Goal: Information Seeking & Learning: Learn about a topic

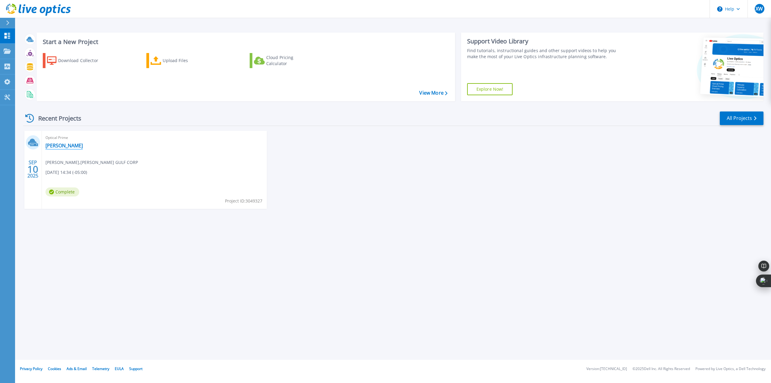
click at [56, 146] on link "[PERSON_NAME]" at bounding box center [63, 146] width 37 height 6
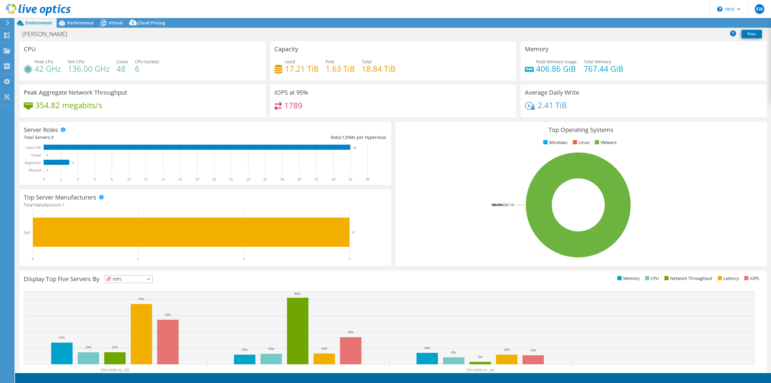
select select "USEast"
select select "USD"
click at [77, 24] on span "Performance" at bounding box center [80, 23] width 27 height 6
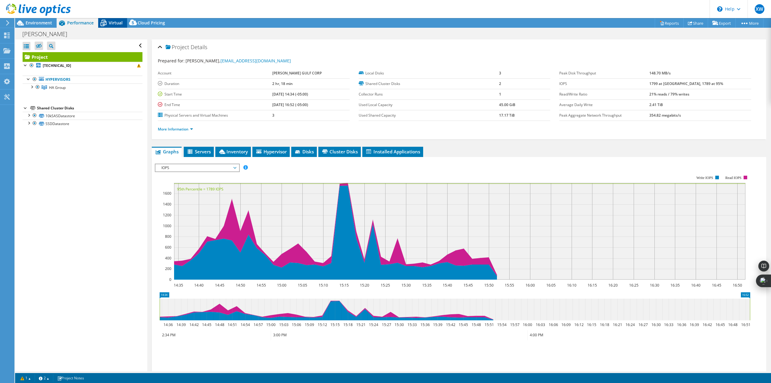
click at [107, 24] on icon at bounding box center [103, 23] width 11 height 11
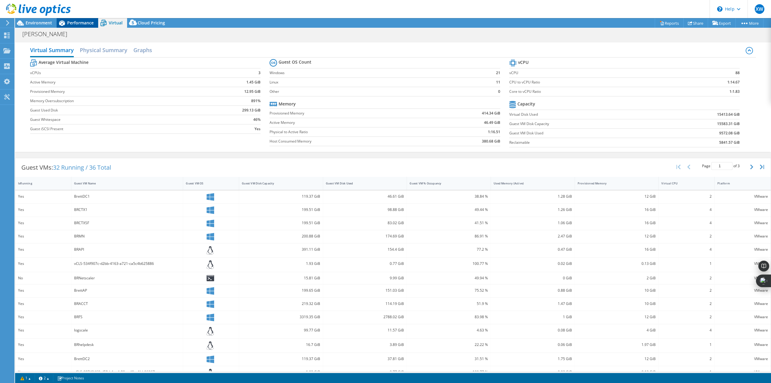
click at [75, 23] on span "Performance" at bounding box center [80, 23] width 27 height 6
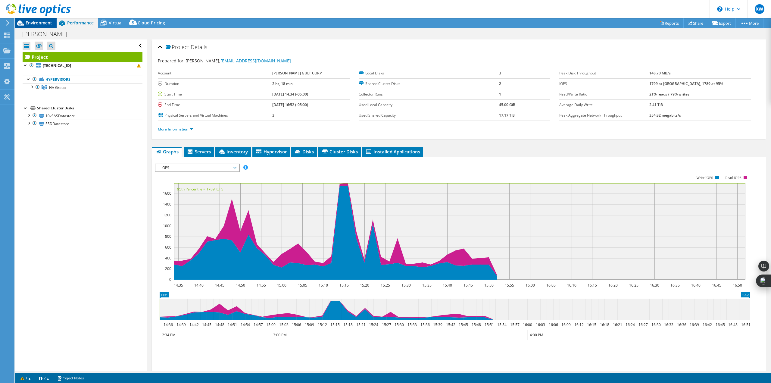
click at [44, 23] on span "Environment" at bounding box center [39, 23] width 27 height 6
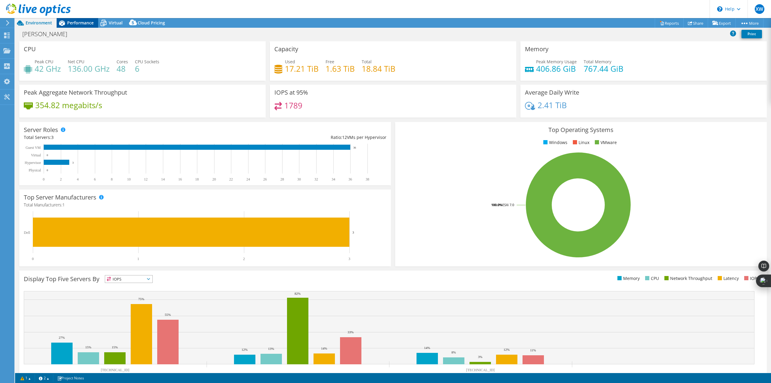
click at [75, 25] on span "Performance" at bounding box center [80, 23] width 27 height 6
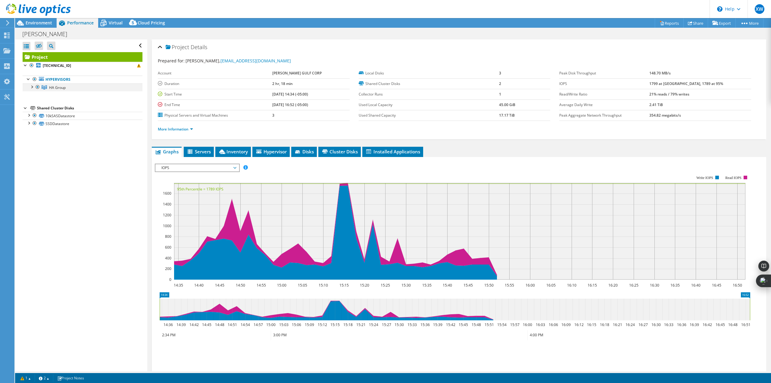
click at [31, 86] on div at bounding box center [32, 86] width 6 height 6
click at [36, 93] on div at bounding box center [35, 94] width 6 height 6
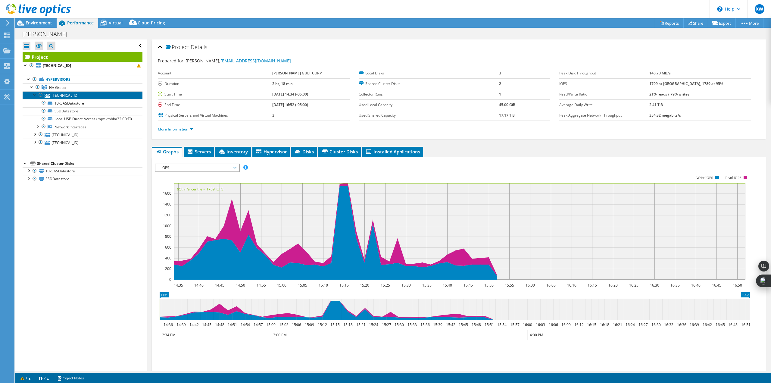
click at [67, 95] on link "[TECHNICAL_ID]" at bounding box center [83, 95] width 120 height 8
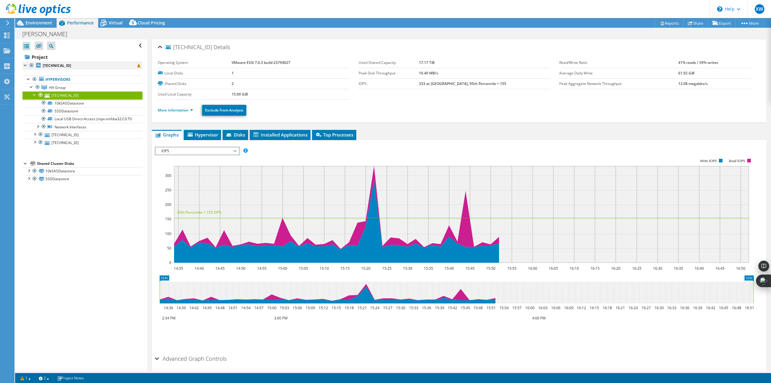
click at [26, 65] on div at bounding box center [26, 65] width 6 height 6
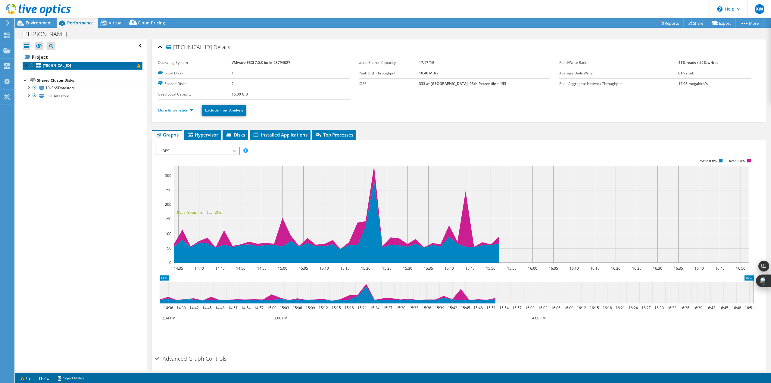
click at [49, 66] on b "[TECHNICAL_ID]" at bounding box center [57, 65] width 28 height 5
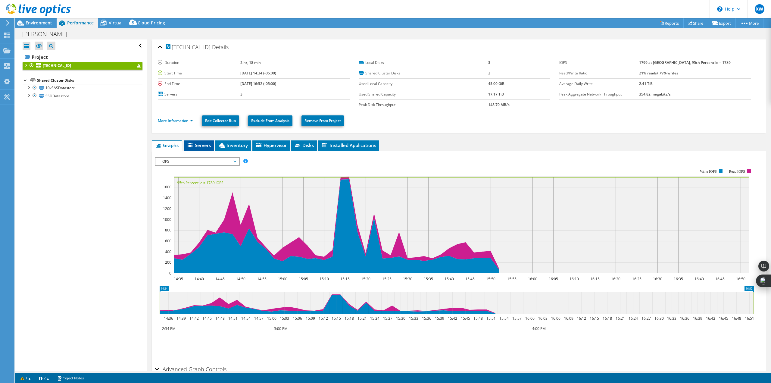
click at [204, 148] on li "Servers" at bounding box center [199, 145] width 30 height 10
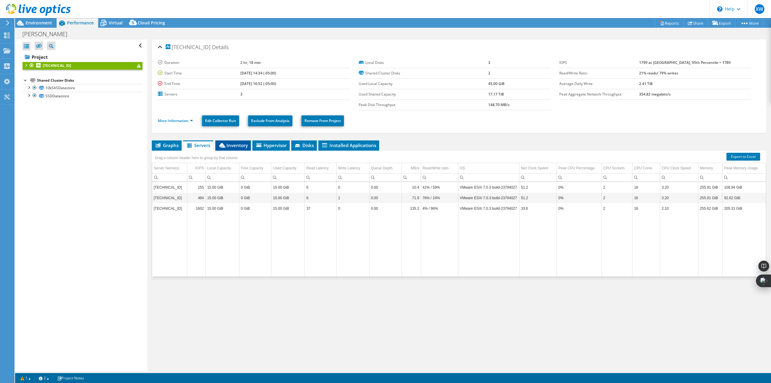
click at [232, 144] on span "Inventory" at bounding box center [233, 145] width 30 height 6
